Goal: Transaction & Acquisition: Purchase product/service

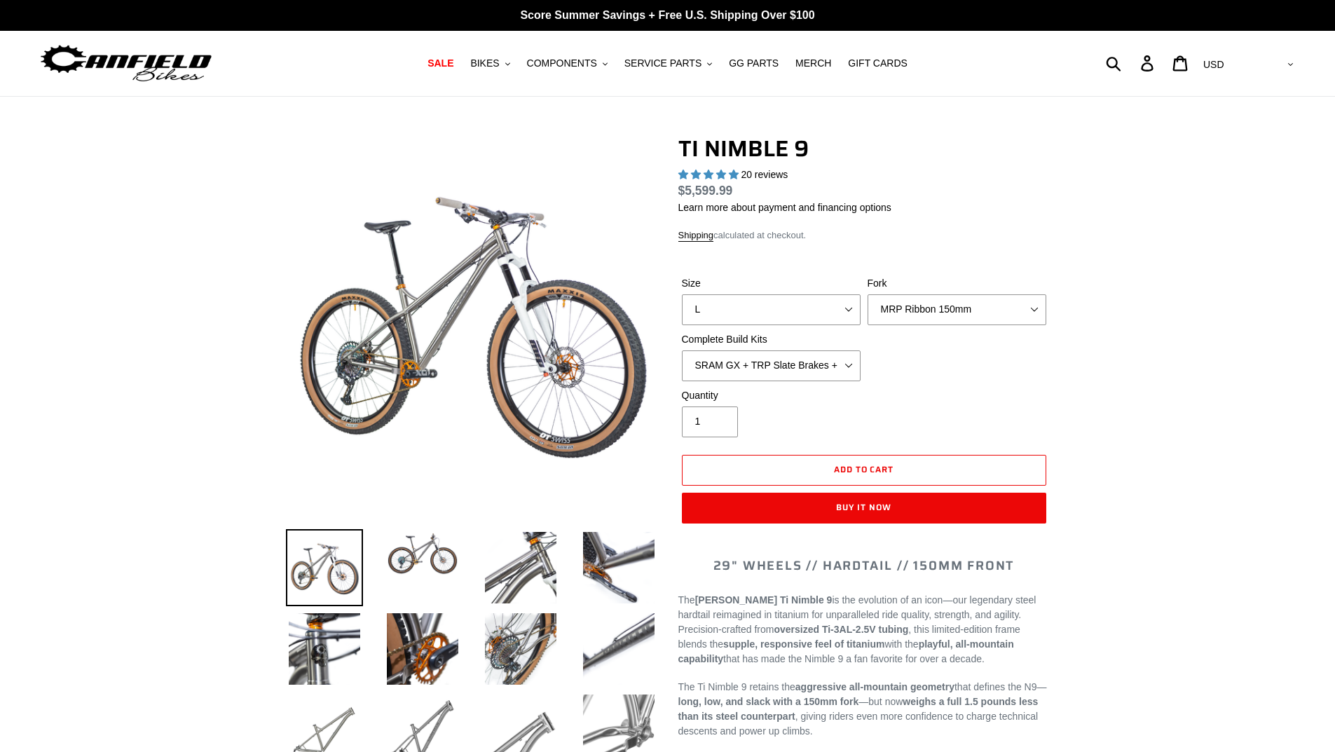
select select "highest-rating"
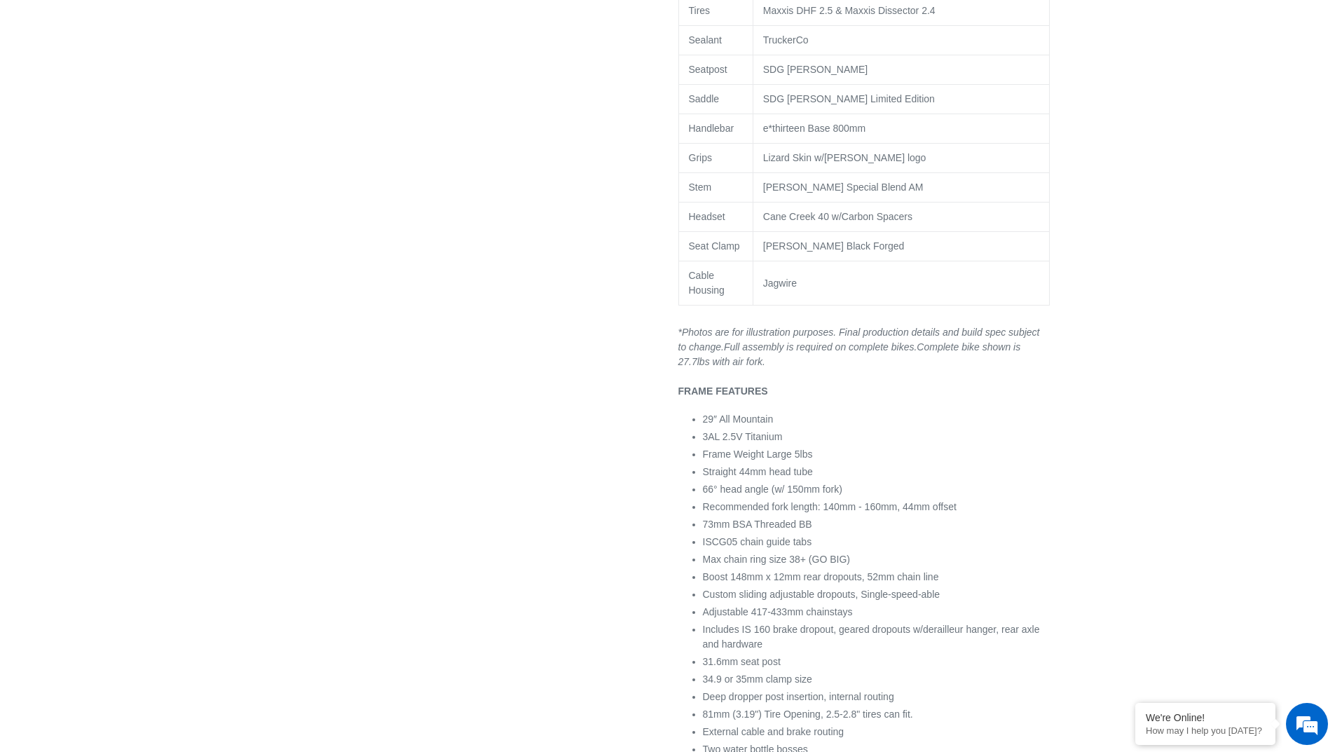
scroll to position [3734, 0]
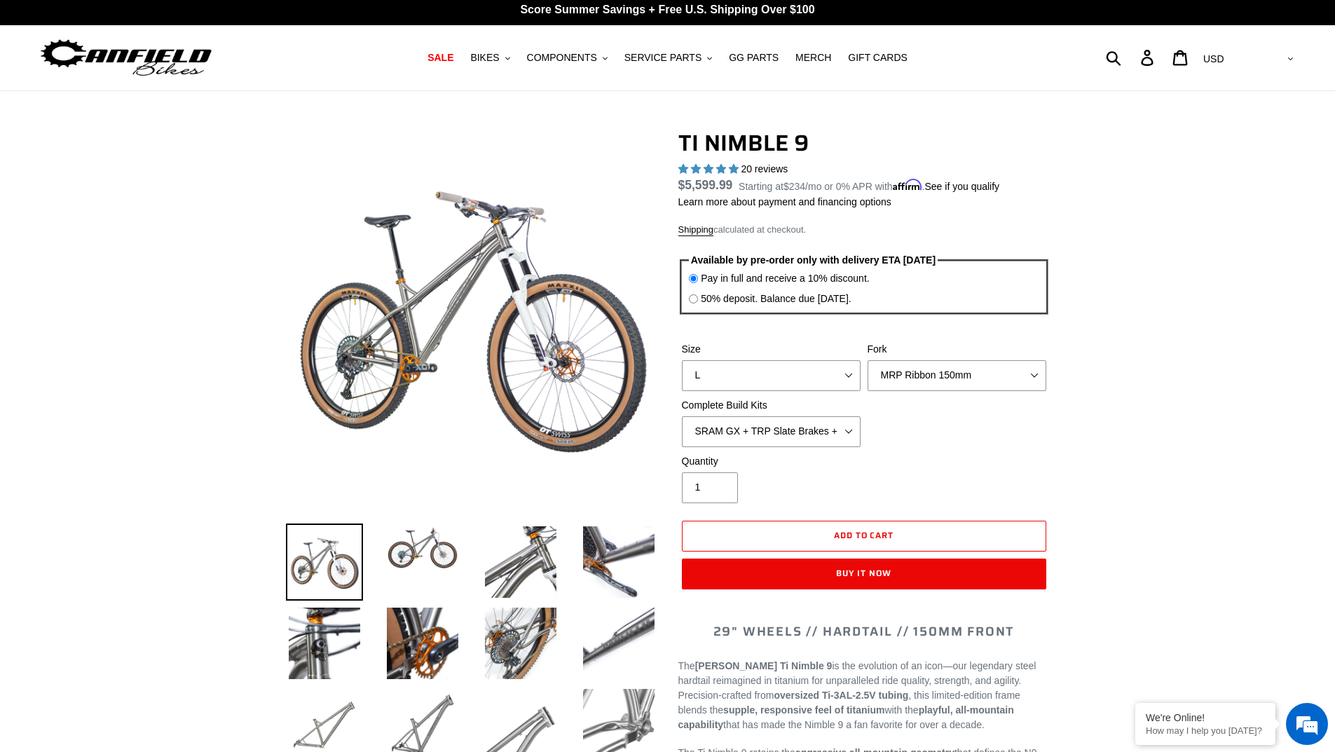
scroll to position [0, 0]
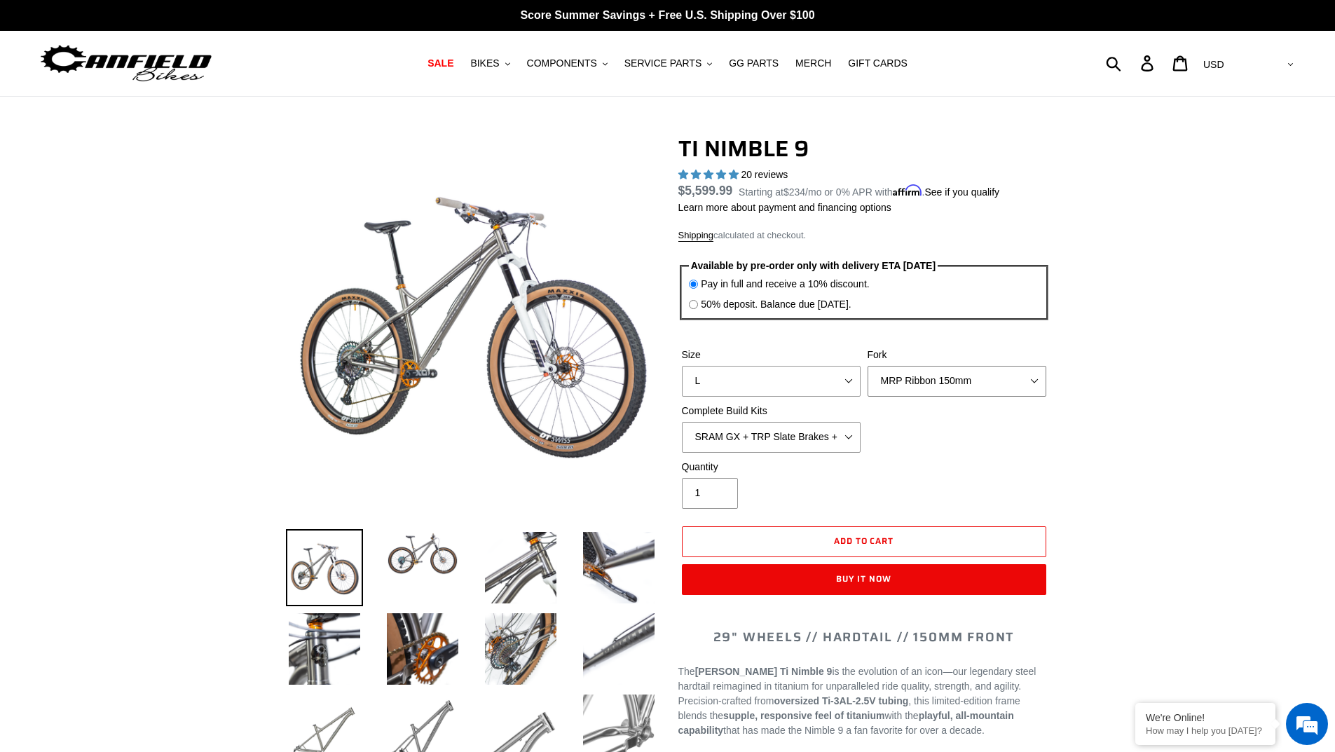
click at [976, 380] on select "MRP Ribbon 150mm RockShox Lyrik 150mm Fox Factory 36 150mm Cane Creek Helm 150m…" at bounding box center [956, 381] width 179 height 31
select select "Fork - None"
click at [867, 366] on select "MRP Ribbon 150mm RockShox Lyrik 150mm Fox Factory 36 150mm Cane Creek Helm 150m…" at bounding box center [956, 381] width 179 height 31
click at [800, 439] on select "SRAM GX + TRP Slate Brakes + Rotors + e13 LG-1 Wheels SHIMANO XT + SHIMANO brak…" at bounding box center [771, 437] width 179 height 31
click at [980, 413] on div "Size S M L XL / XXL (Specify at checkout) Fork MRP Ribbon 150mm RockShox Lyrik …" at bounding box center [863, 404] width 371 height 112
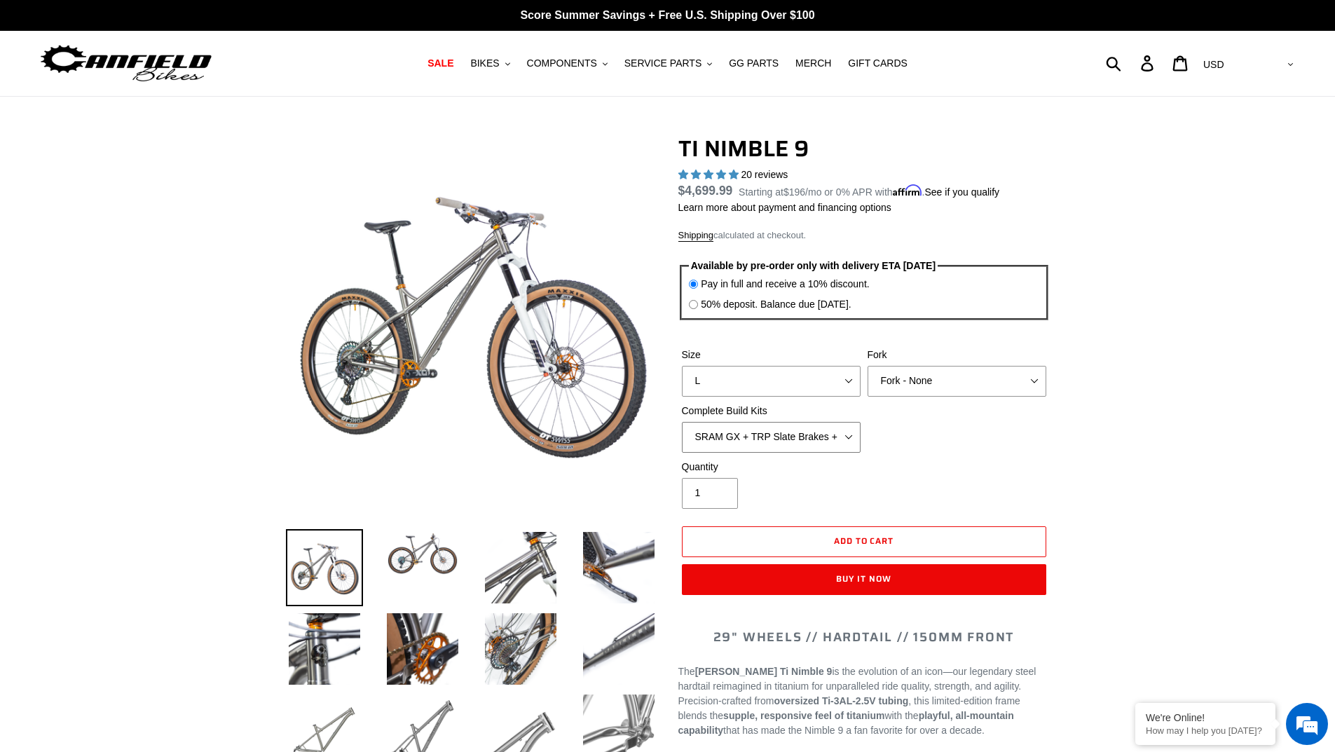
click at [850, 432] on select "SRAM GX + TRP Slate Brakes + Rotors + e13 LG-1 Wheels SHIMANO XT + SHIMANO brak…" at bounding box center [771, 437] width 179 height 31
click at [747, 371] on select "S M L XL / XXL (Specify at checkout)" at bounding box center [771, 381] width 179 height 31
click at [682, 366] on select "S M L XL / XXL (Specify at checkout)" at bounding box center [771, 381] width 179 height 31
click at [785, 438] on select "SRAM GX + TRP Slate Brakes + Rotors + e13 LG-1 Wheels SHIMANO XT + SHIMANO brak…" at bounding box center [771, 437] width 179 height 31
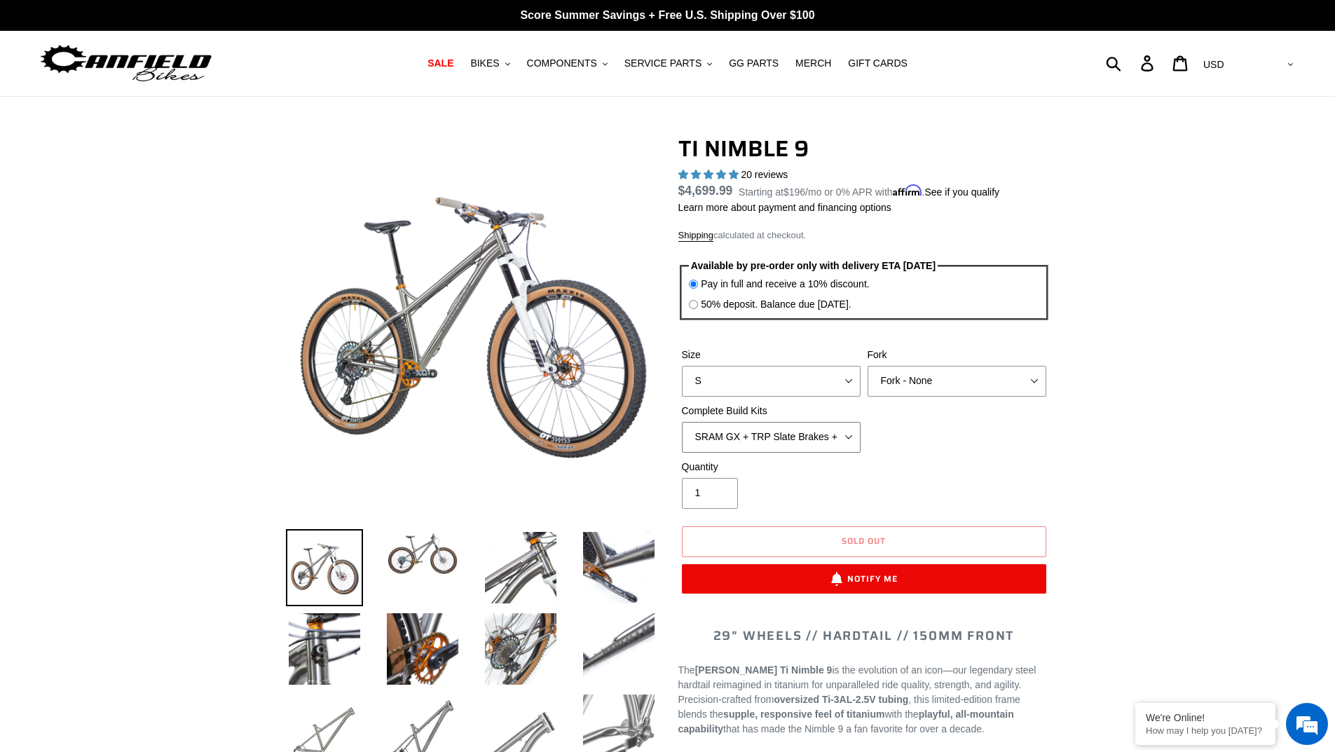
click at [843, 448] on select "SRAM GX + TRP Slate Brakes + Rotors + e13 LG-1 Wheels SHIMANO XT + SHIMANO brak…" at bounding box center [771, 437] width 179 height 31
click at [806, 387] on select "S M L XL / XXL (Specify at checkout)" at bounding box center [771, 381] width 179 height 31
click at [682, 366] on select "S M L XL / XXL (Specify at checkout)" at bounding box center [771, 381] width 179 height 31
click at [839, 379] on select "S M L XL / XXL (Specify at checkout)" at bounding box center [771, 381] width 179 height 31
click at [682, 366] on select "S M L XL / XXL (Specify at checkout)" at bounding box center [771, 381] width 179 height 31
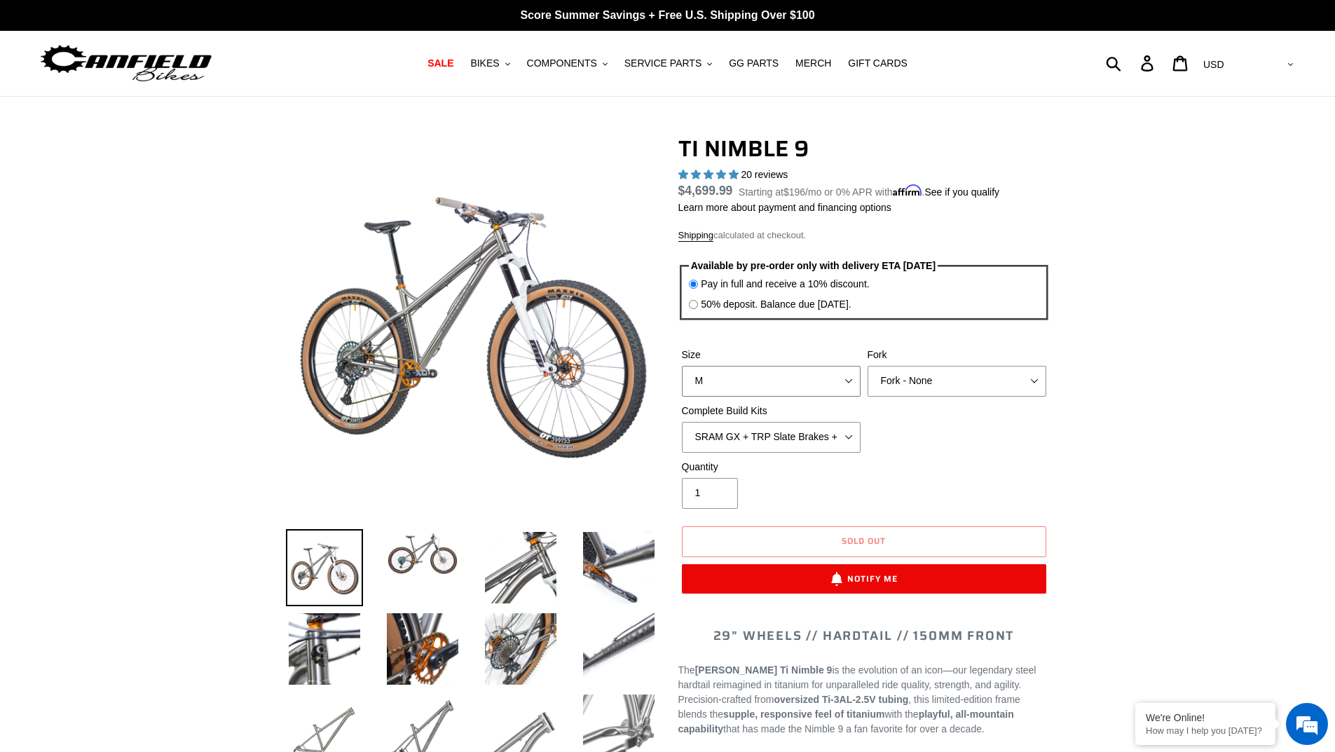
click at [807, 383] on select "S M L XL / XXL (Specify at checkout)" at bounding box center [771, 381] width 179 height 31
click at [682, 366] on select "S M L XL / XXL (Specify at checkout)" at bounding box center [771, 381] width 179 height 31
click at [805, 382] on select "S M L XL / XXL (Specify at checkout)" at bounding box center [771, 381] width 179 height 31
click at [682, 366] on select "S M L XL / XXL (Specify at checkout)" at bounding box center [771, 381] width 179 height 31
click at [809, 394] on select "S M L XL / XXL (Specify at checkout)" at bounding box center [771, 381] width 179 height 31
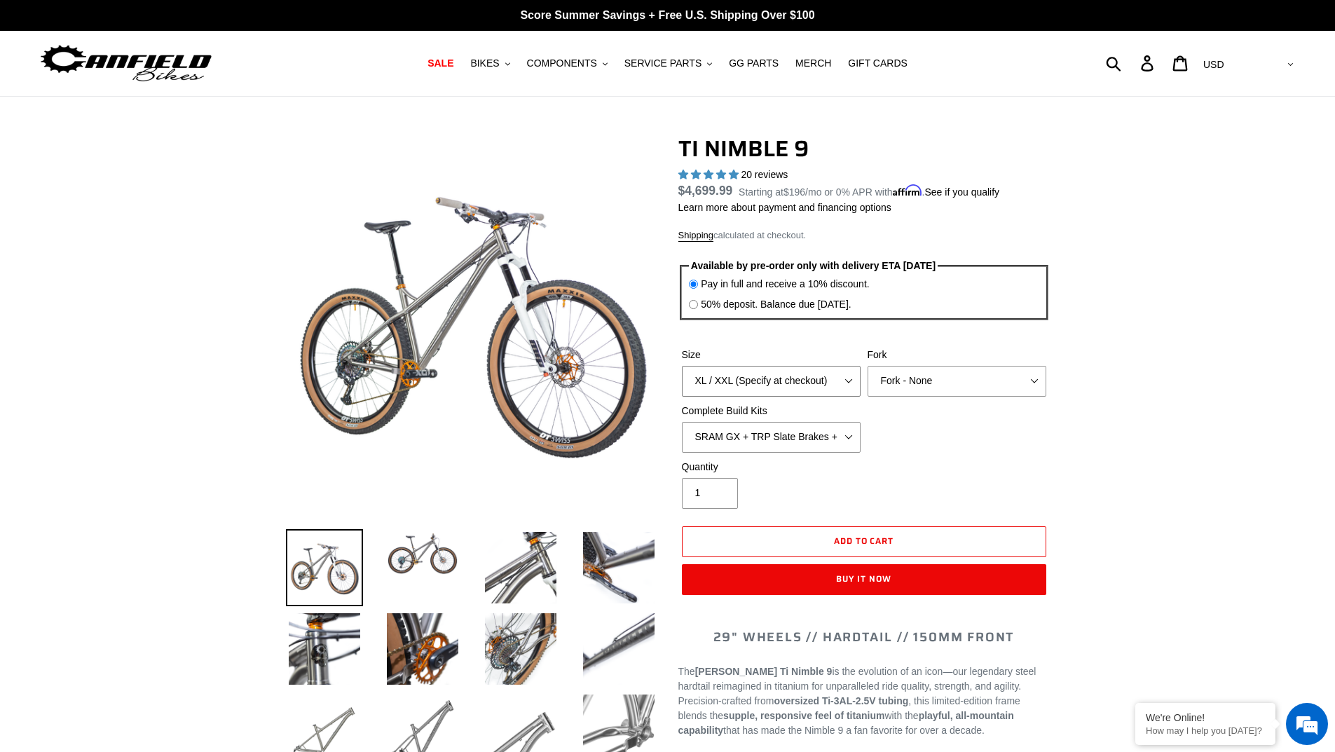
click at [682, 366] on select "S M L XL / XXL (Specify at checkout)" at bounding box center [771, 381] width 179 height 31
click at [809, 384] on select "S M L XL / XXL (Specify at checkout)" at bounding box center [771, 381] width 179 height 31
select select "L"
click at [682, 366] on select "S M L XL / XXL (Specify at checkout)" at bounding box center [771, 381] width 179 height 31
click at [921, 435] on div "Size S M L XL / XXL (Specify at checkout) Fork MRP Ribbon 150mm RockShox Lyrik …" at bounding box center [863, 404] width 371 height 112
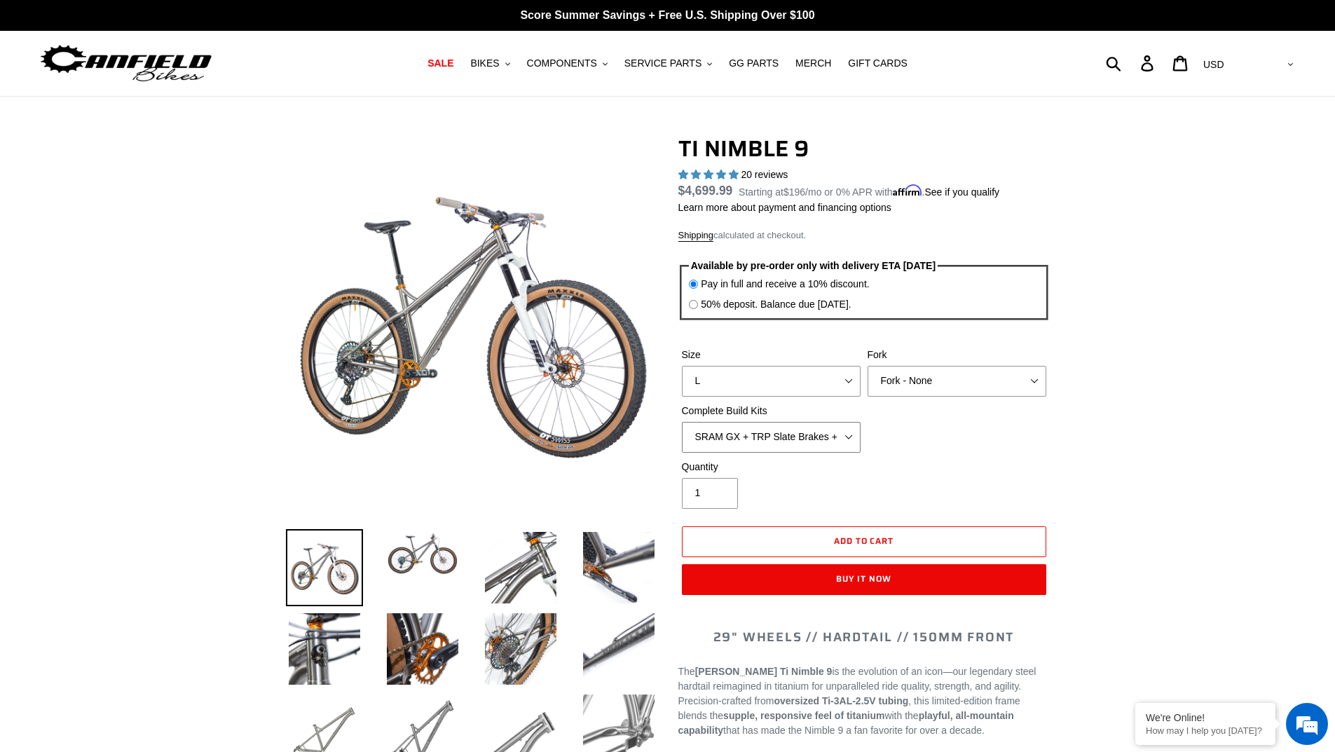
click at [844, 443] on select "SRAM GX + TRP Slate Brakes + Rotors + e13 LG-1 Wheels SHIMANO XT + SHIMANO brak…" at bounding box center [771, 437] width 179 height 31
click at [682, 422] on select "SRAM GX + TRP Slate Brakes + Rotors + e13 LG-1 Wheels SHIMANO XT + SHIMANO brak…" at bounding box center [771, 437] width 179 height 31
click at [844, 430] on select "SRAM GX + TRP Slate Brakes + Rotors + e13 LG-1 Wheels SHIMANO XT + SHIMANO brak…" at bounding box center [771, 437] width 179 height 31
click at [682, 422] on select "SRAM GX + TRP Slate Brakes + Rotors + e13 LG-1 Wheels SHIMANO XT + SHIMANO brak…" at bounding box center [771, 437] width 179 height 31
click at [830, 434] on select "SRAM GX + TRP Slate Brakes + Rotors + e13 LG-1 Wheels SHIMANO XT + SHIMANO brak…" at bounding box center [771, 437] width 179 height 31
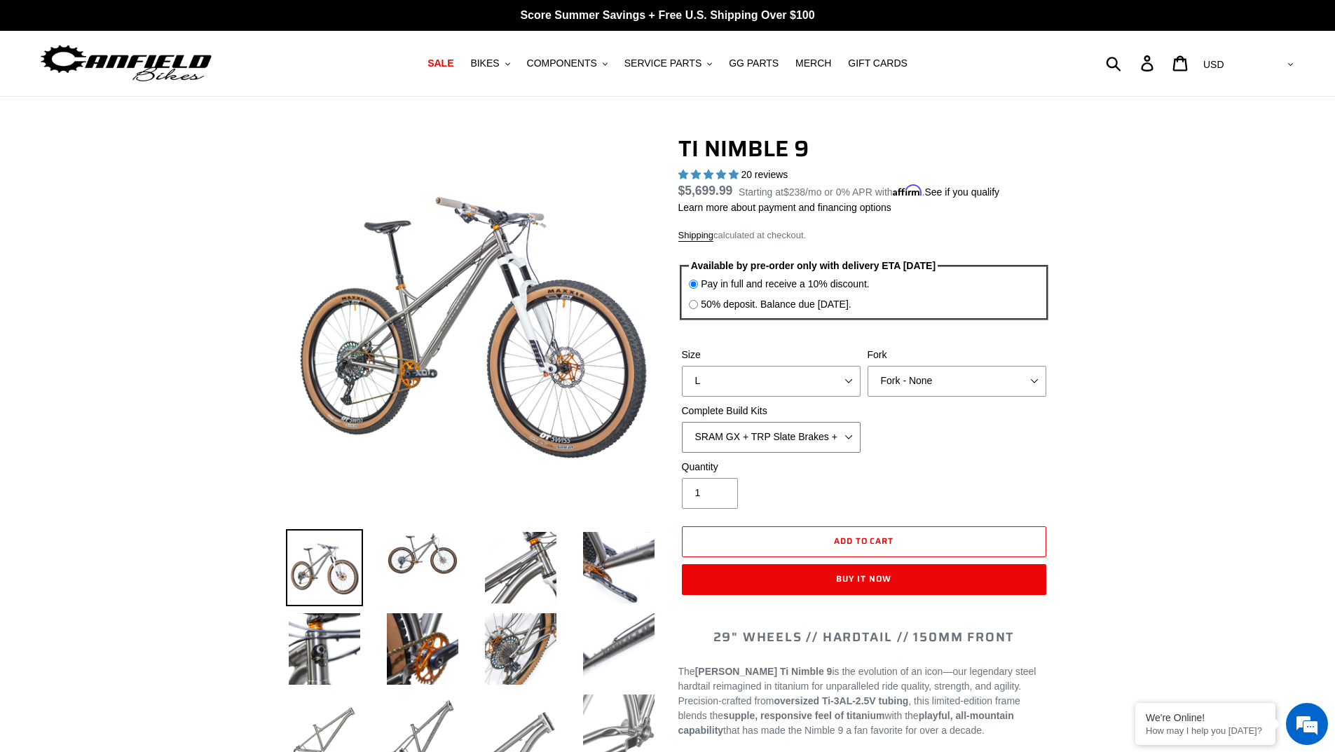
click at [682, 422] on select "SRAM GX + TRP Slate Brakes + Rotors + e13 LG-1 Wheels SHIMANO XT + SHIMANO brak…" at bounding box center [771, 437] width 179 height 31
click at [830, 422] on select "SRAM GX + TRP Slate Brakes + Rotors + e13 LG-1 Wheels SHIMANO XT + SHIMANO brak…" at bounding box center [771, 437] width 179 height 31
select select "Complete Build Kit - None (Contact us for Custom Builds)"
click at [682, 422] on select "SRAM GX + TRP Slate Brakes + Rotors + e13 LG-1 Wheels SHIMANO XT + SHIMANO brak…" at bounding box center [771, 437] width 179 height 31
